Goal: Information Seeking & Learning: Learn about a topic

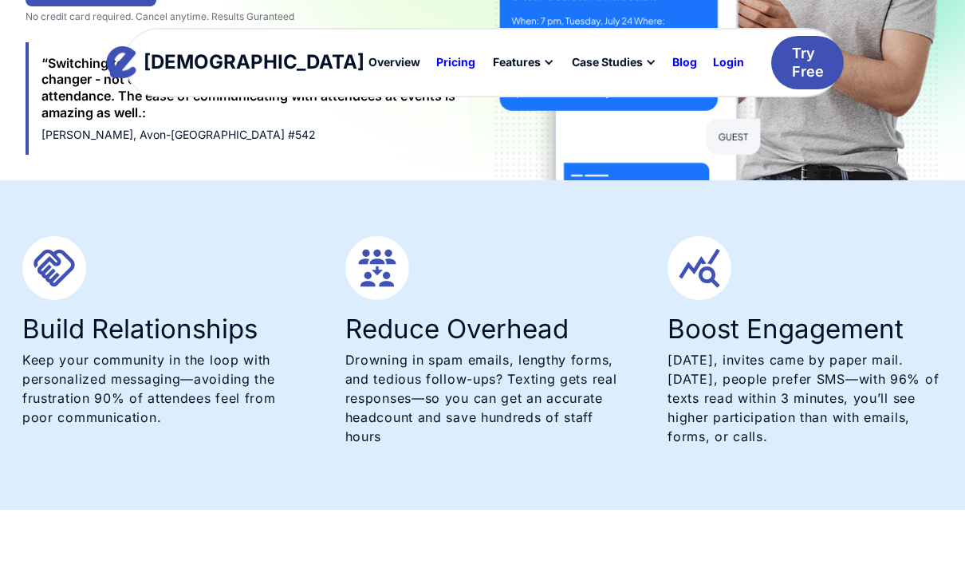
scroll to position [566, 0]
click at [436, 61] on div "Pricing" at bounding box center [455, 62] width 39 height 11
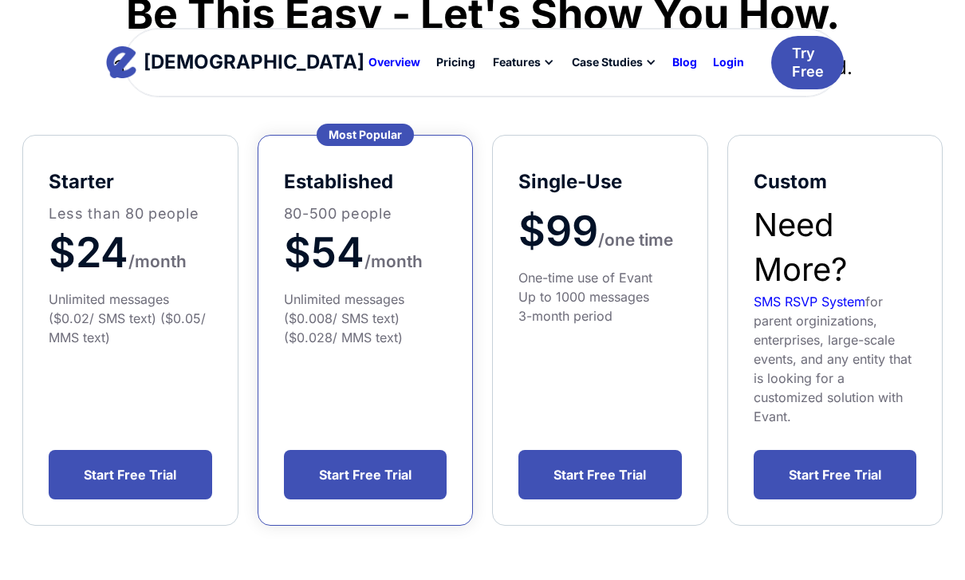
scroll to position [250, 0]
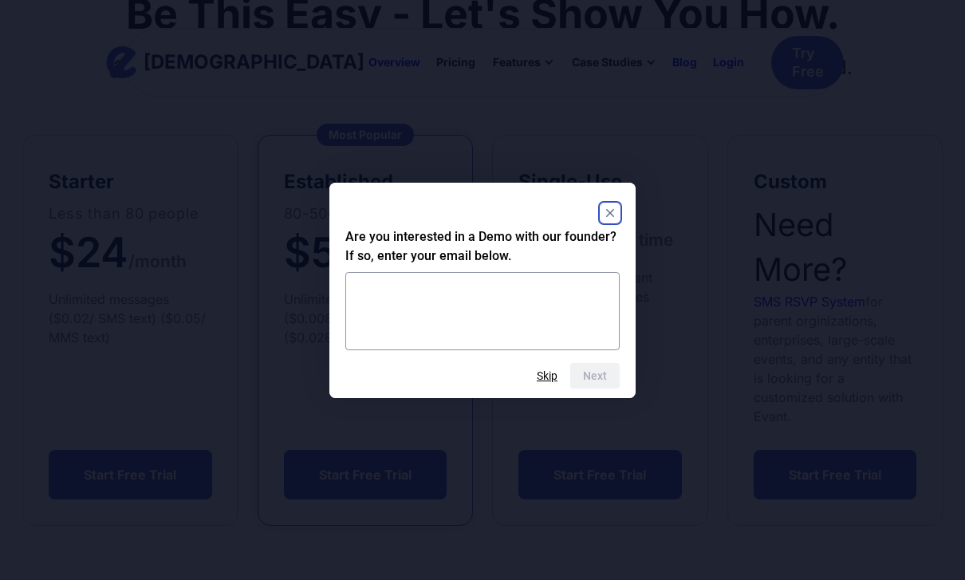
click at [605, 223] on rect "Close" at bounding box center [610, 212] width 19 height 19
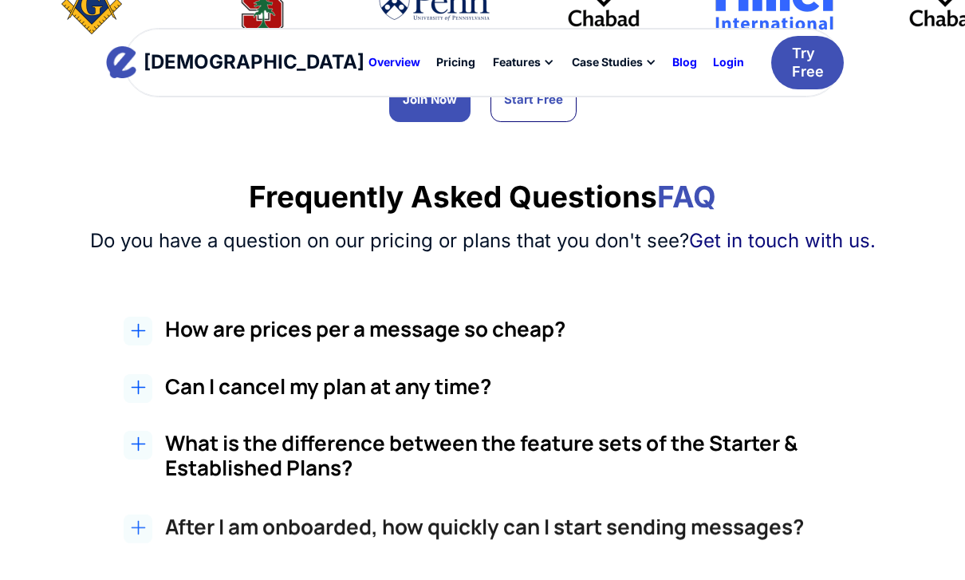
scroll to position [1294, 0]
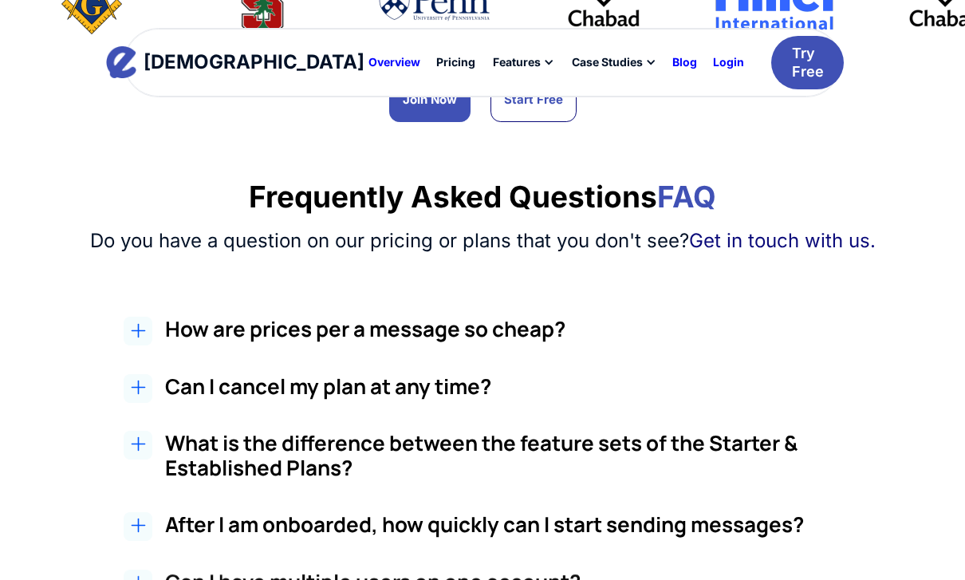
click at [148, 317] on div at bounding box center [138, 331] width 29 height 29
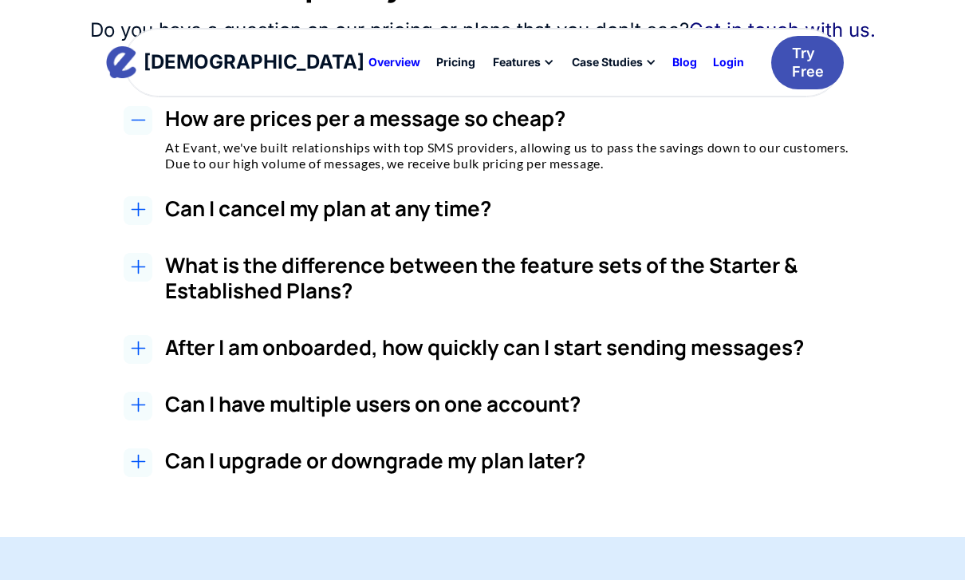
scroll to position [1504, 0]
click at [152, 253] on div at bounding box center [138, 267] width 29 height 29
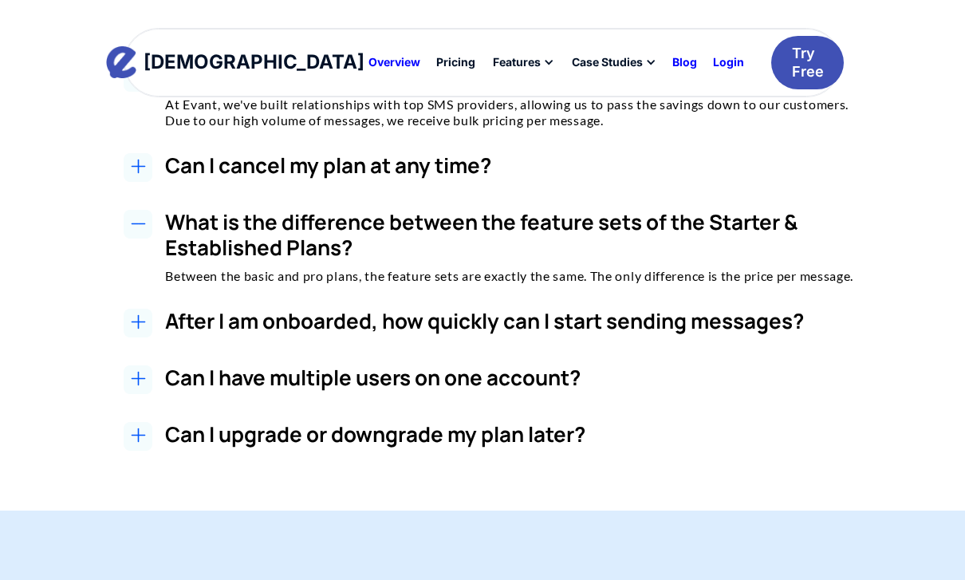
scroll to position [1550, 0]
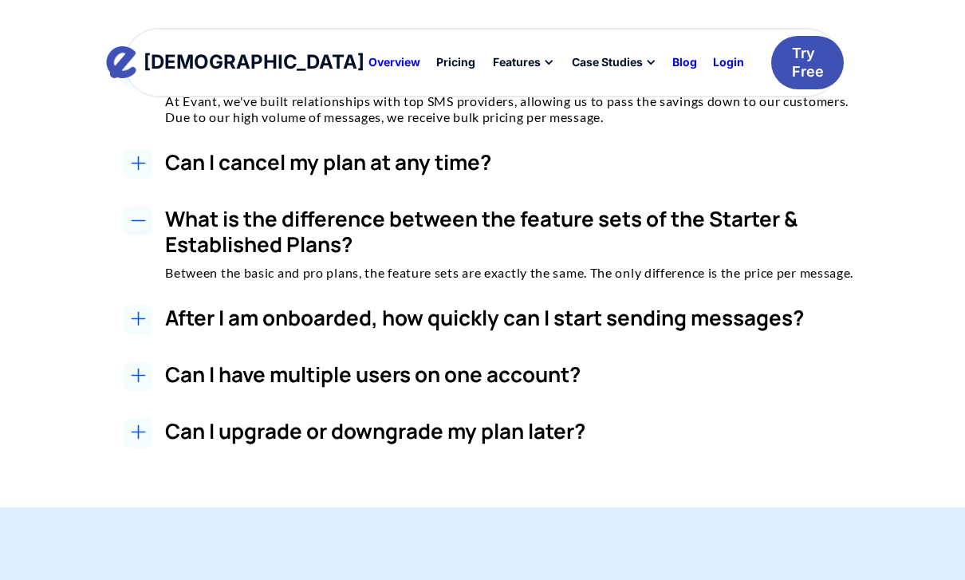
click at [138, 306] on div at bounding box center [138, 320] width 29 height 29
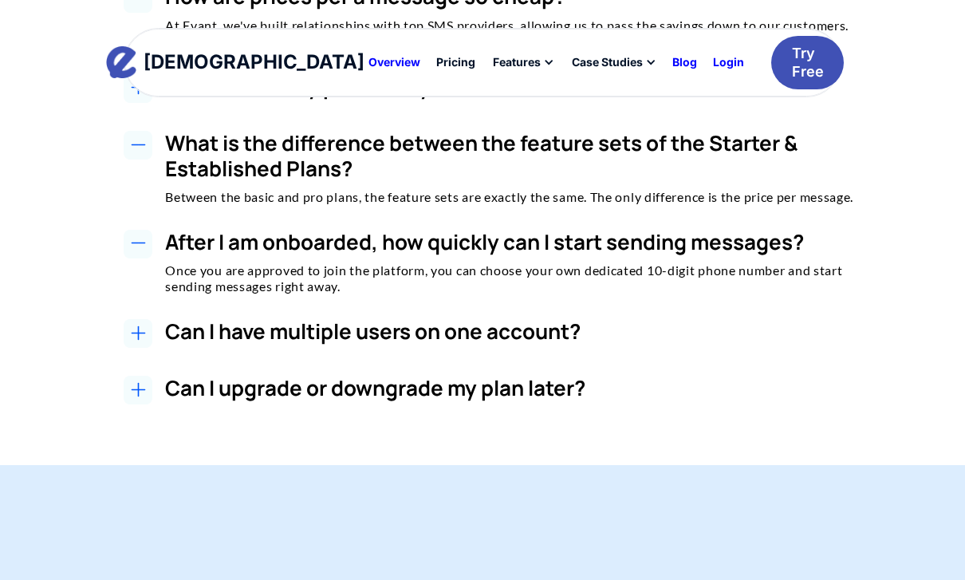
scroll to position [1626, 0]
click at [144, 325] on icon at bounding box center [138, 332] width 15 height 15
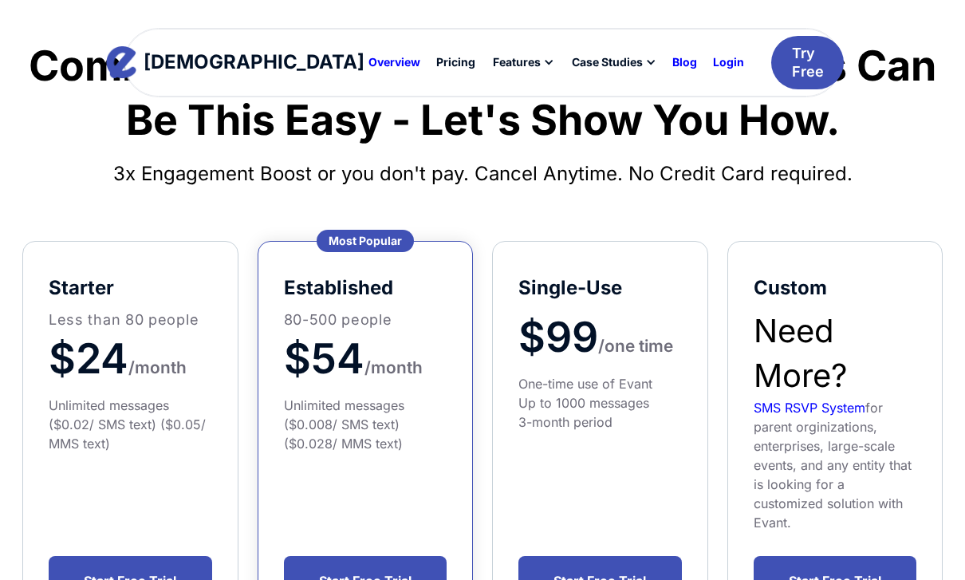
scroll to position [0, 0]
